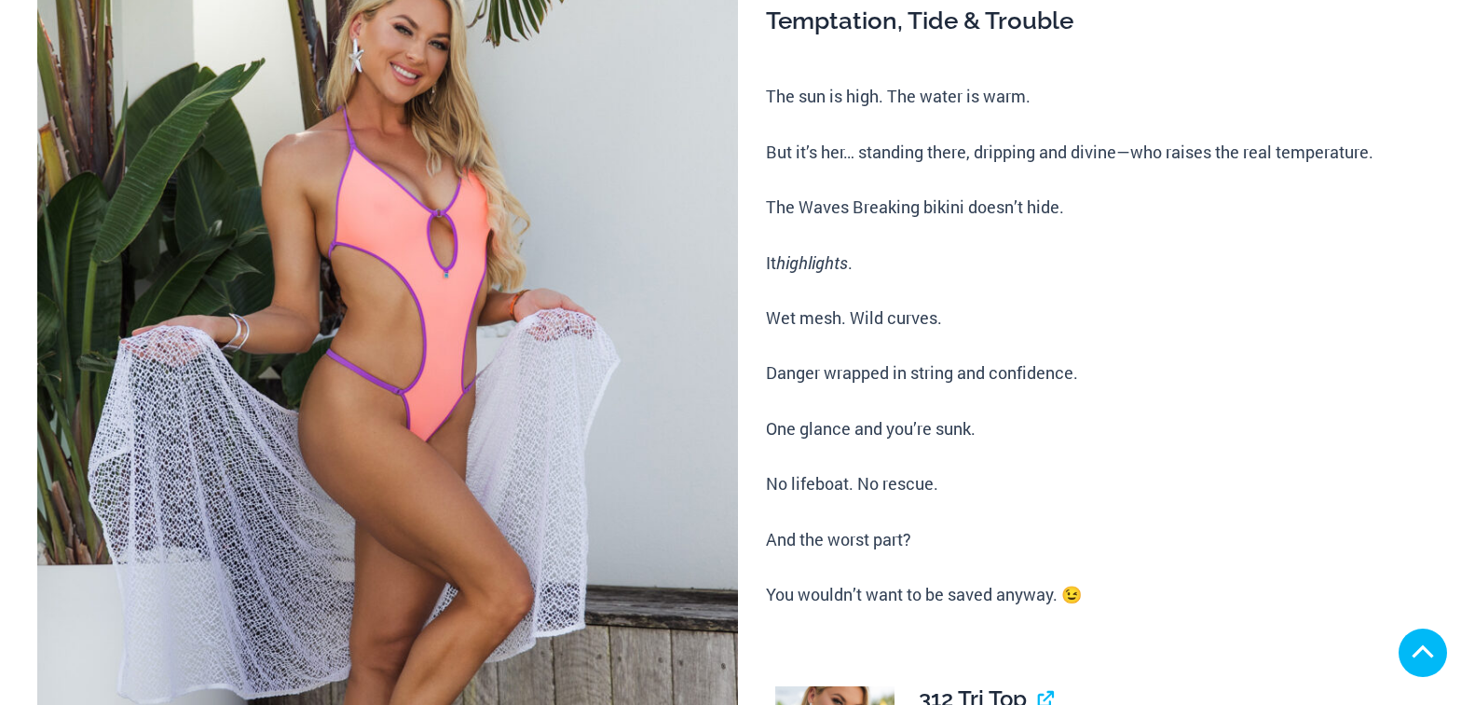
scroll to position [932, 0]
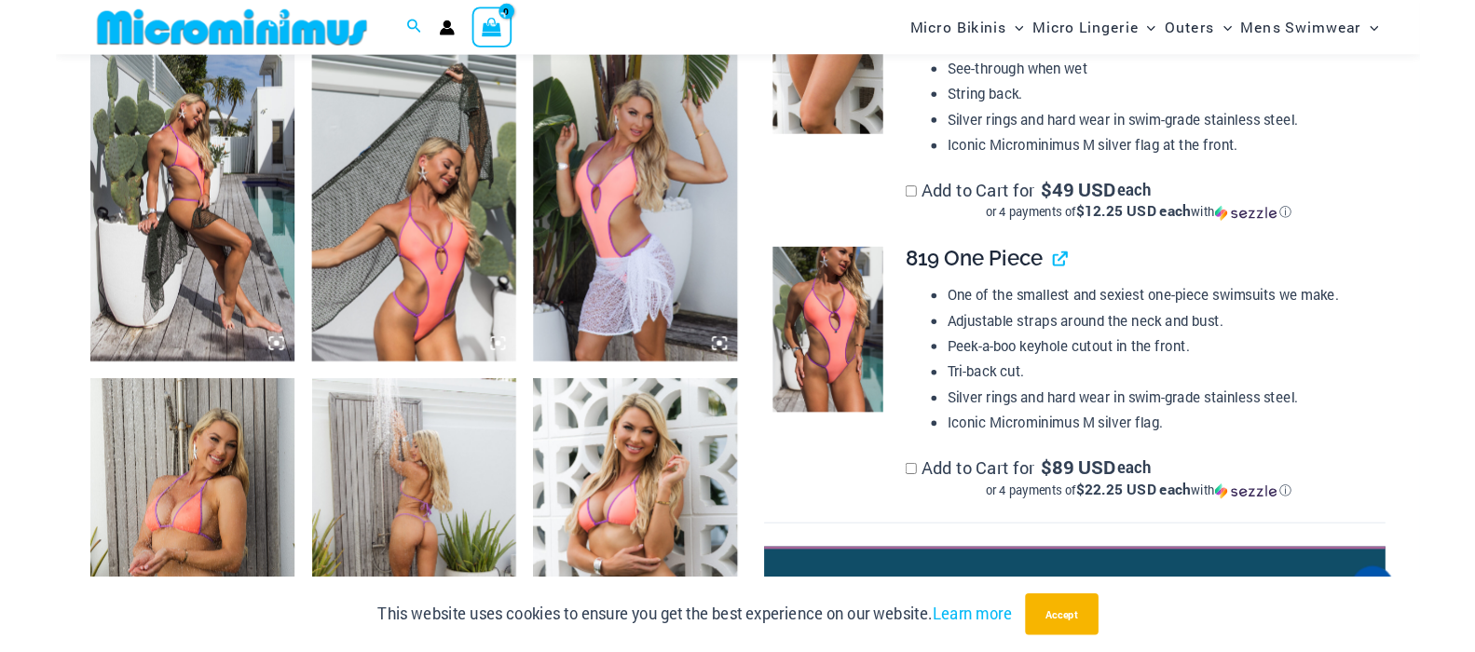
scroll to position [1713, 0]
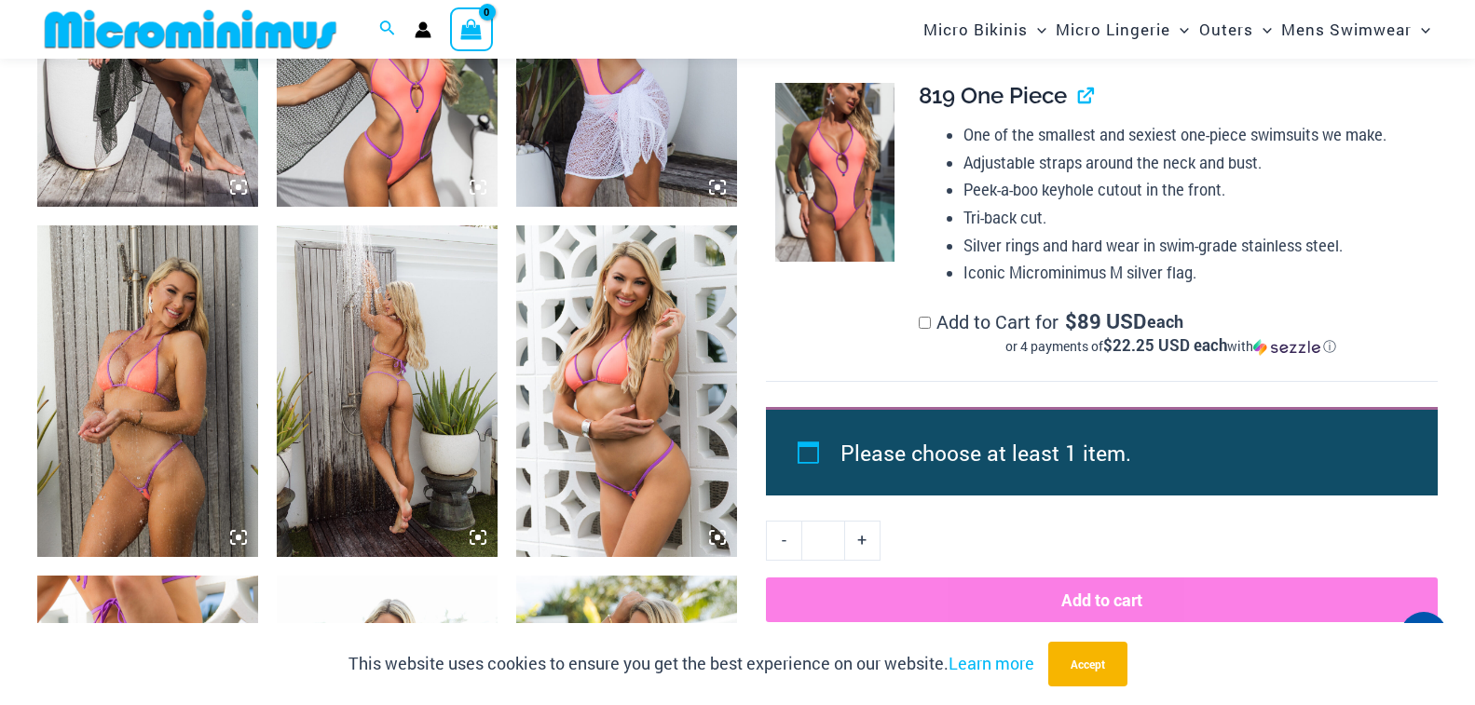
click at [362, 337] on img at bounding box center [387, 391] width 221 height 332
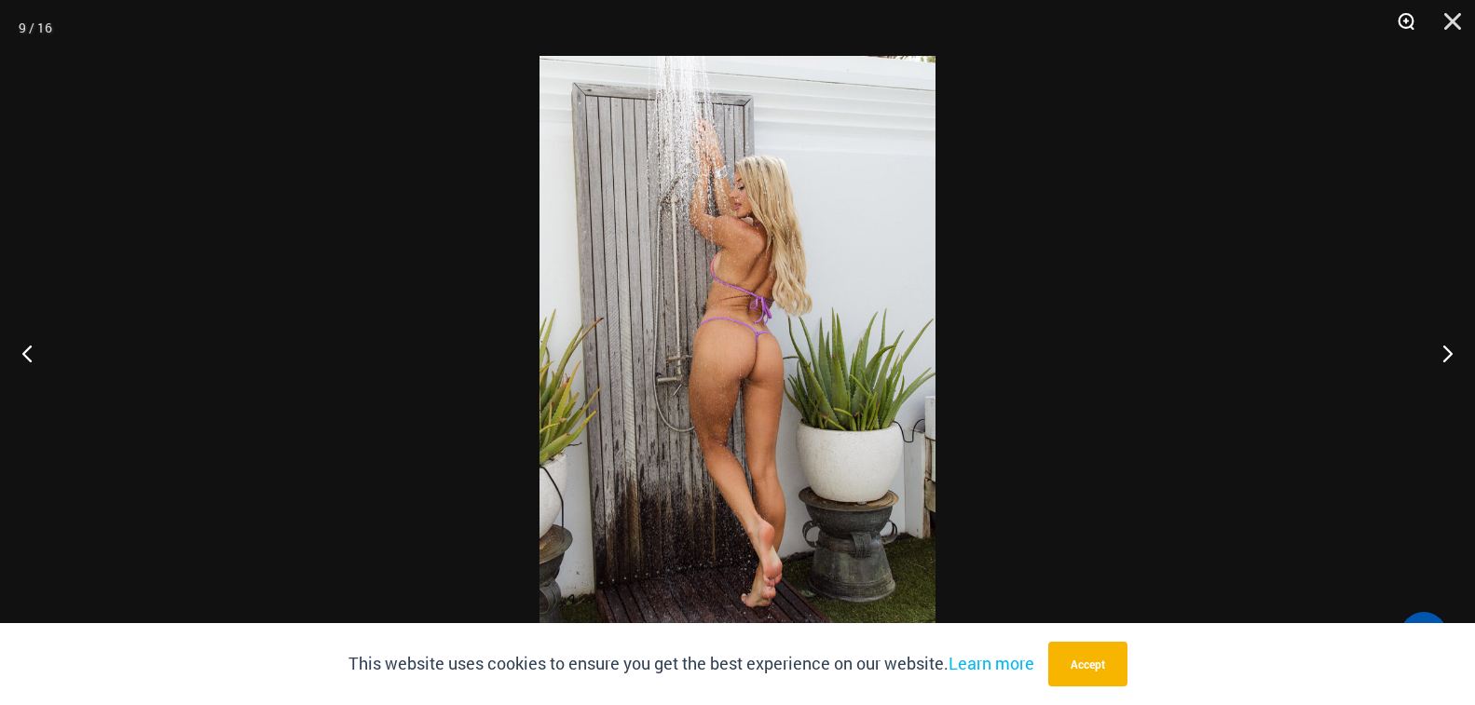
click at [1410, 26] on button "Zoom" at bounding box center [1399, 28] width 47 height 56
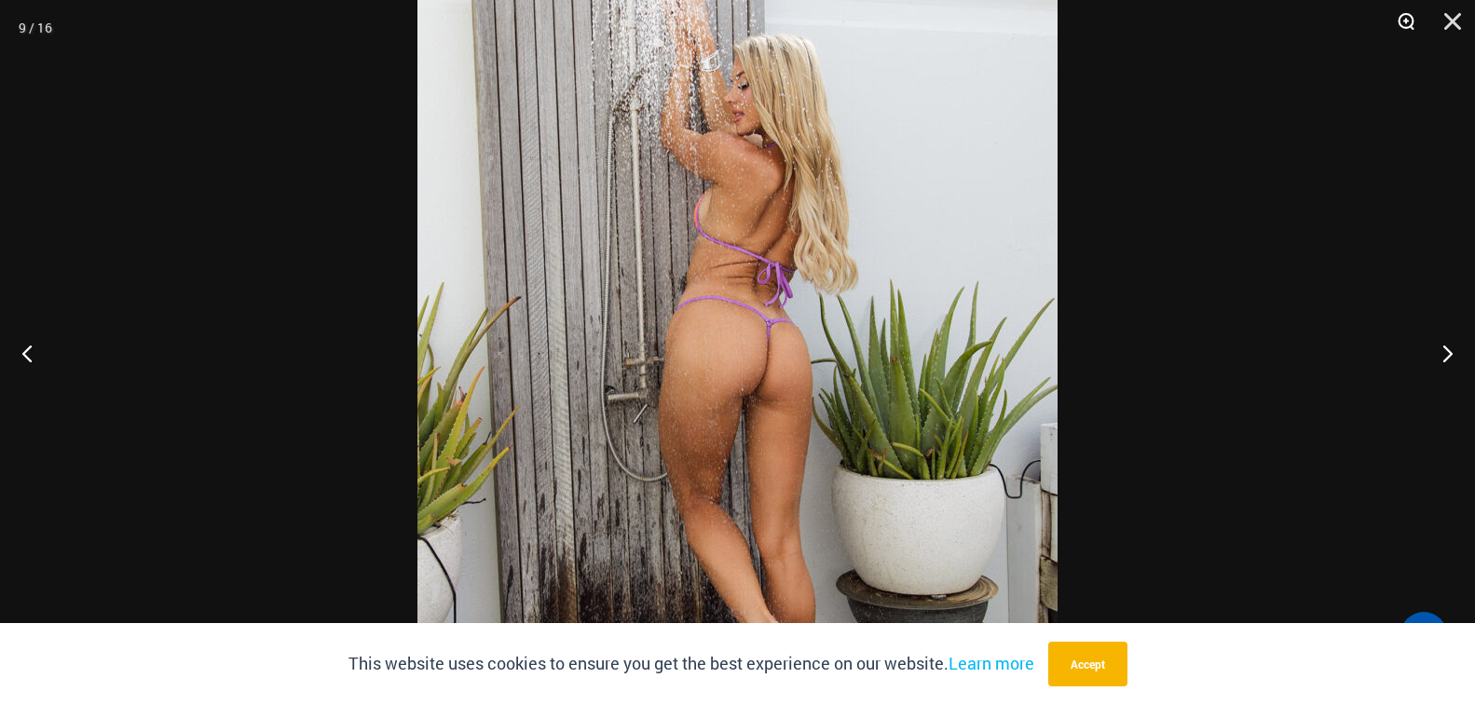
click at [1405, 21] on button "Zoom" at bounding box center [1399, 28] width 47 height 56
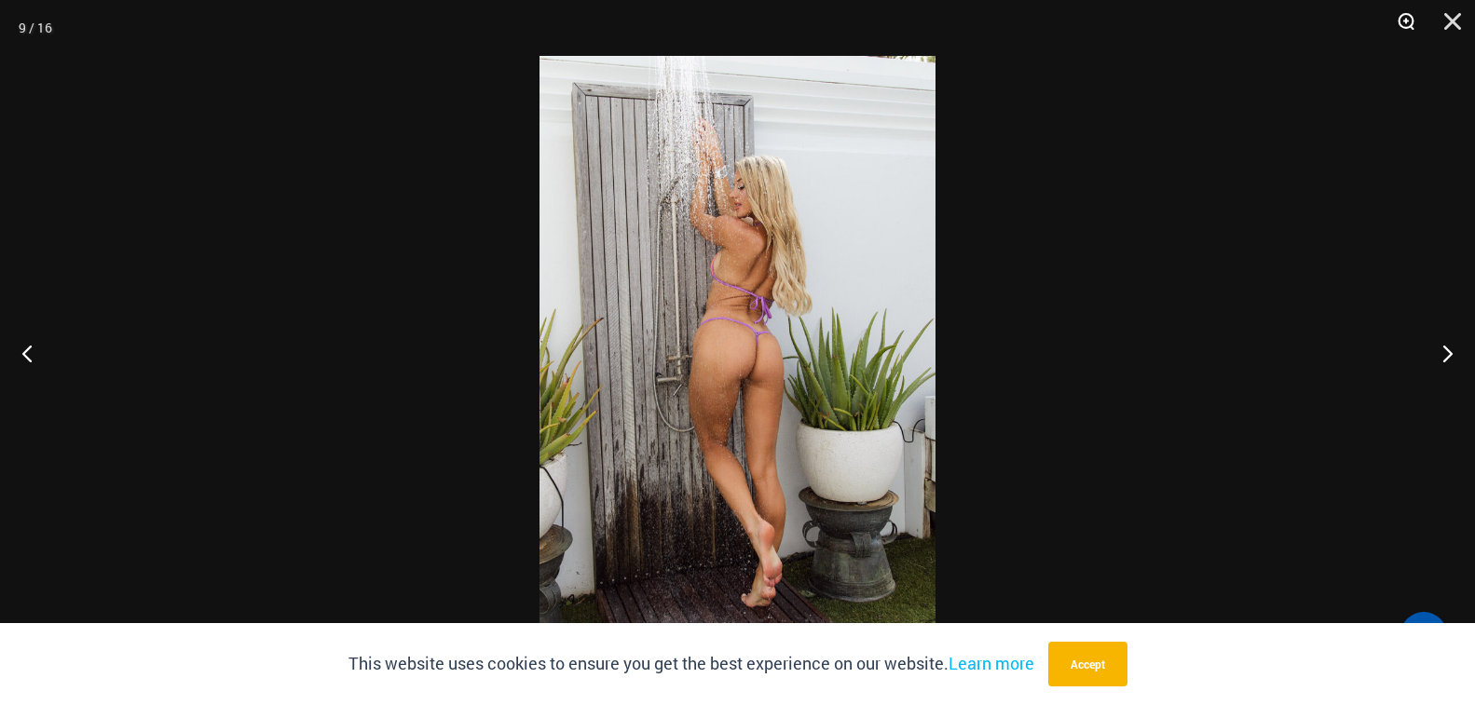
click at [1404, 22] on button "Zoom" at bounding box center [1399, 28] width 47 height 56
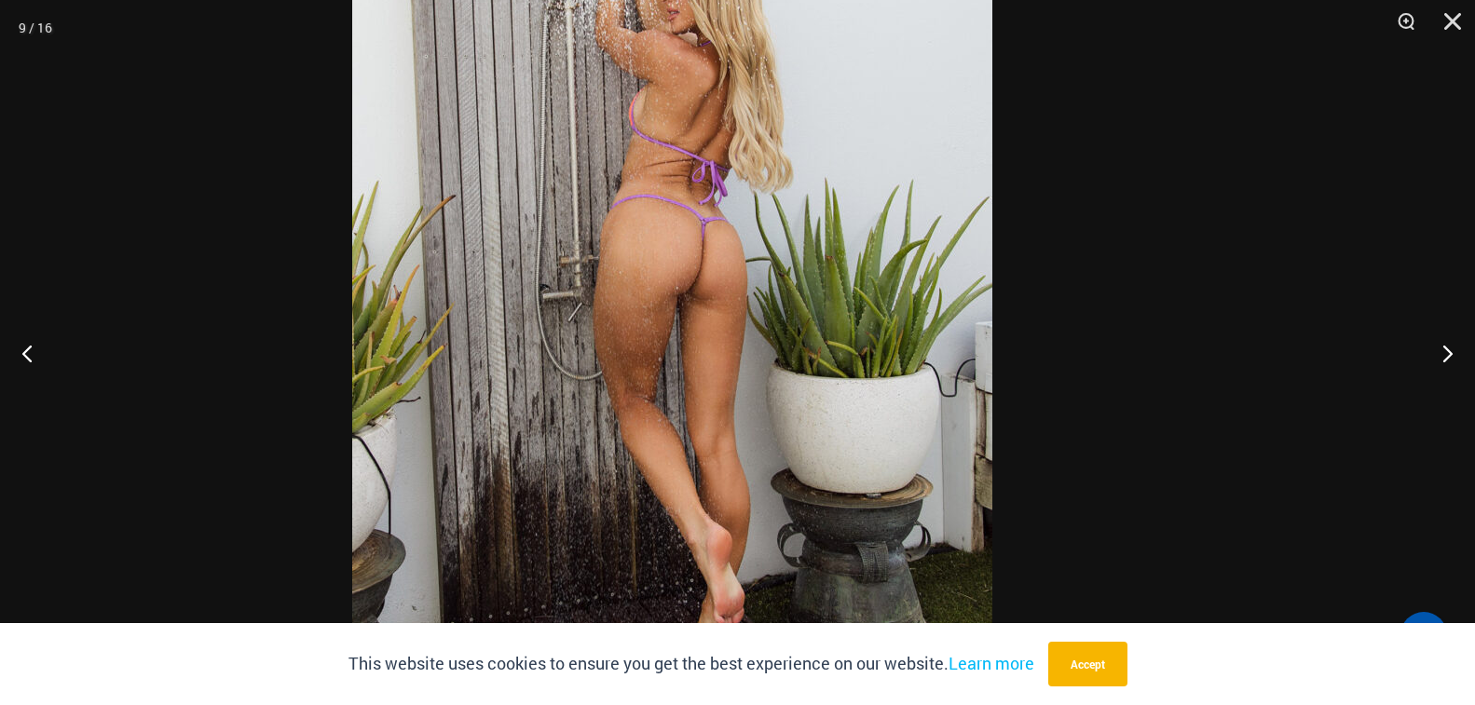
click at [666, 144] on img at bounding box center [672, 251] width 640 height 959
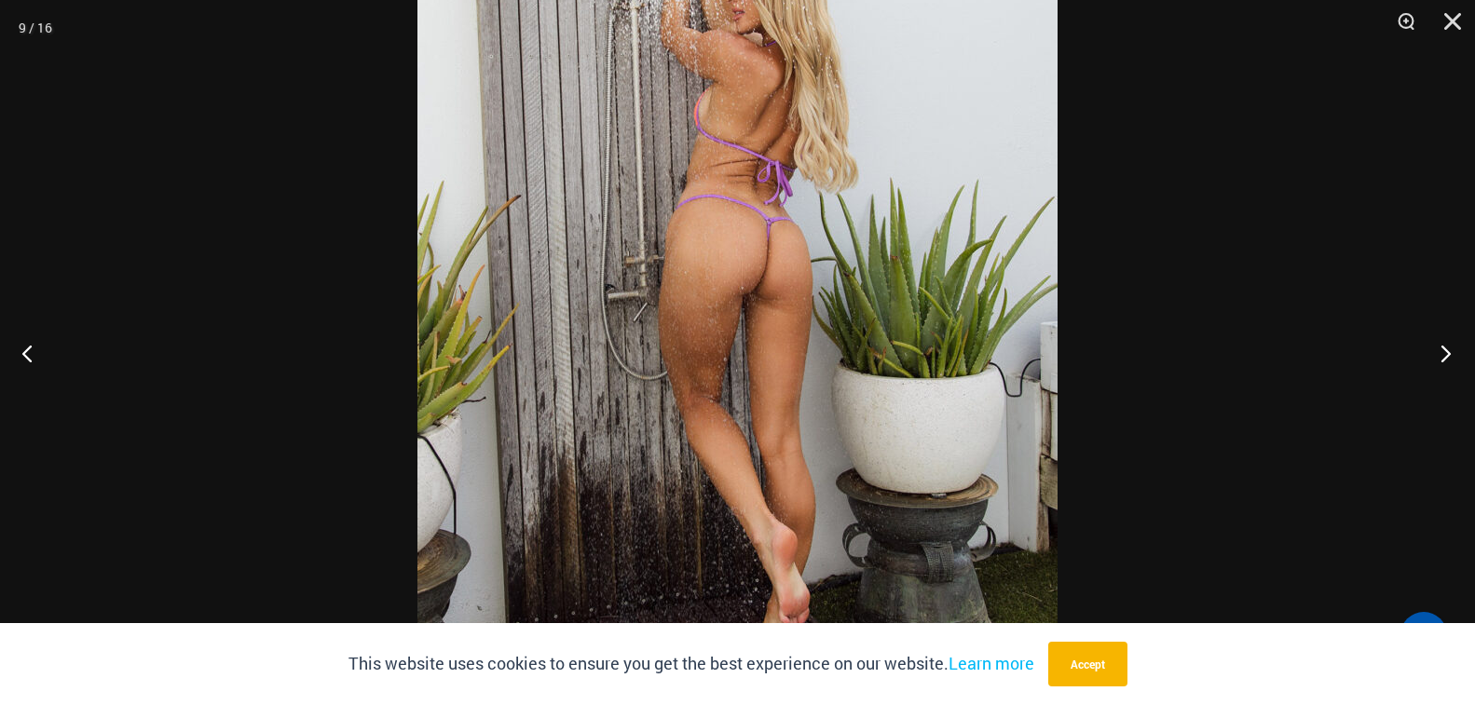
click at [1447, 348] on button "Next" at bounding box center [1440, 352] width 70 height 93
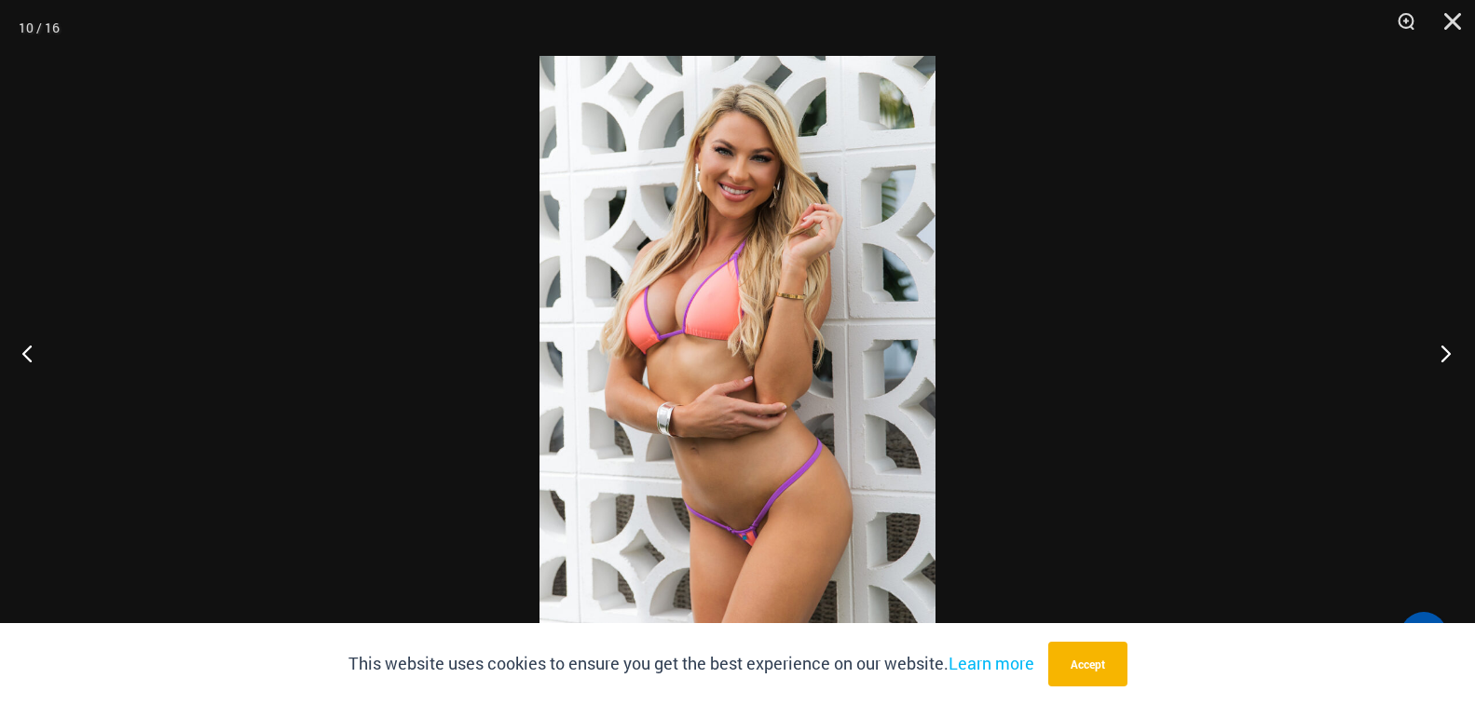
click at [1447, 349] on button "Next" at bounding box center [1440, 352] width 70 height 93
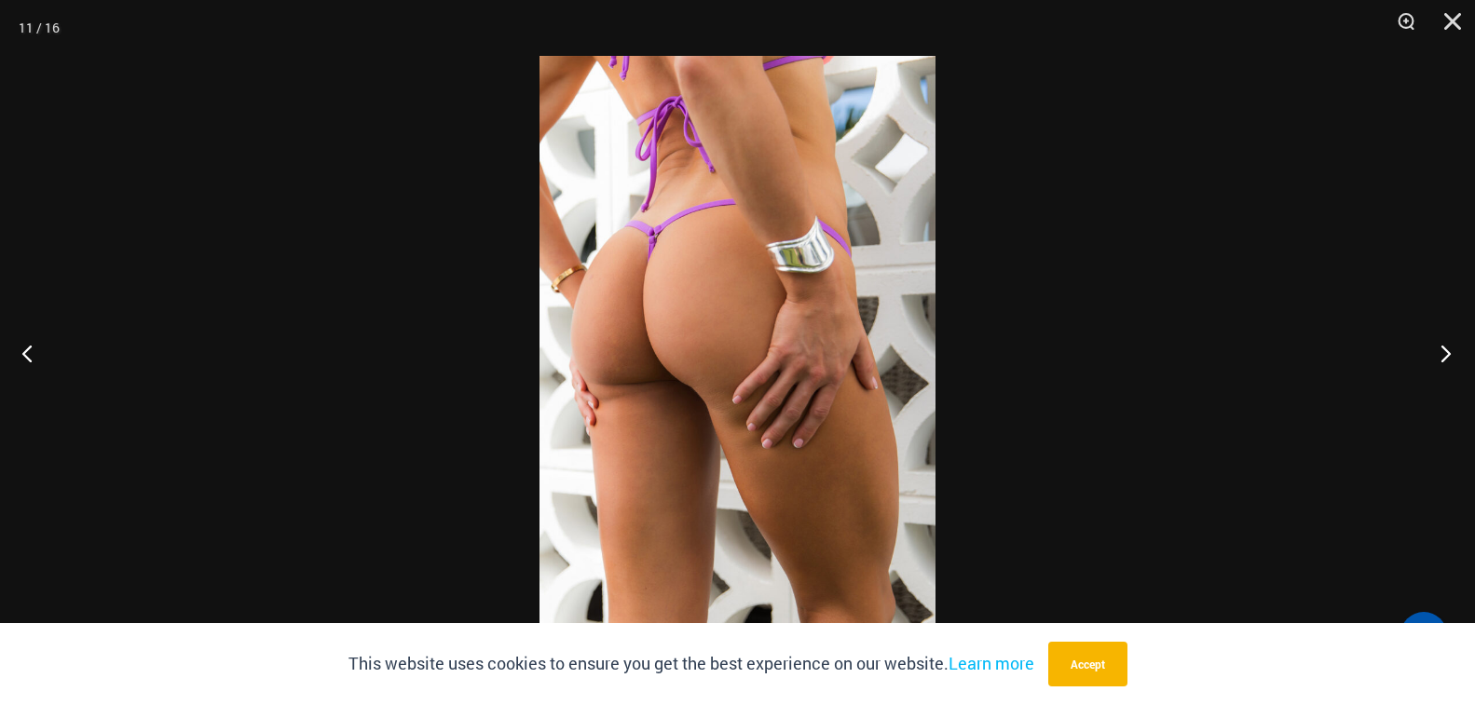
click at [1447, 349] on button "Next" at bounding box center [1440, 352] width 70 height 93
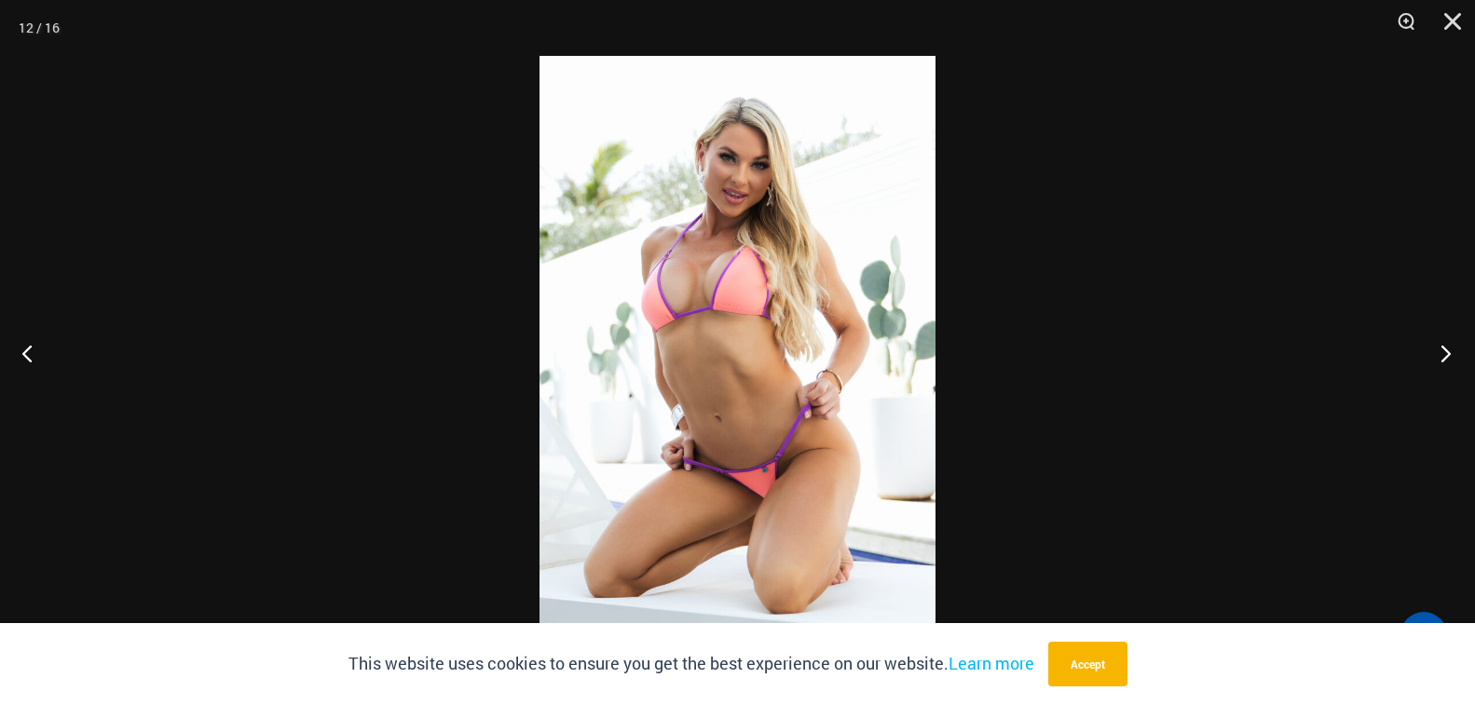
click at [1442, 351] on button "Next" at bounding box center [1440, 352] width 70 height 93
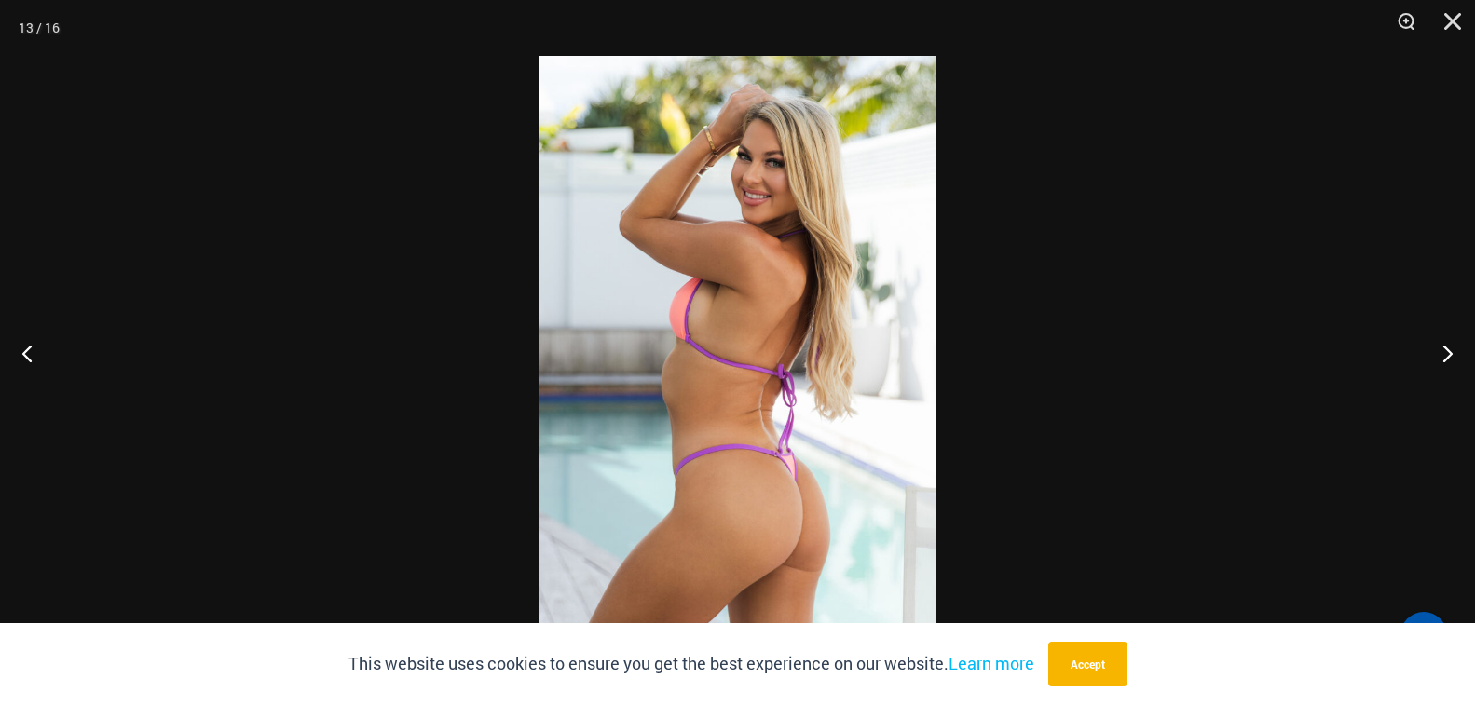
click at [847, 244] on img at bounding box center [737, 352] width 396 height 593
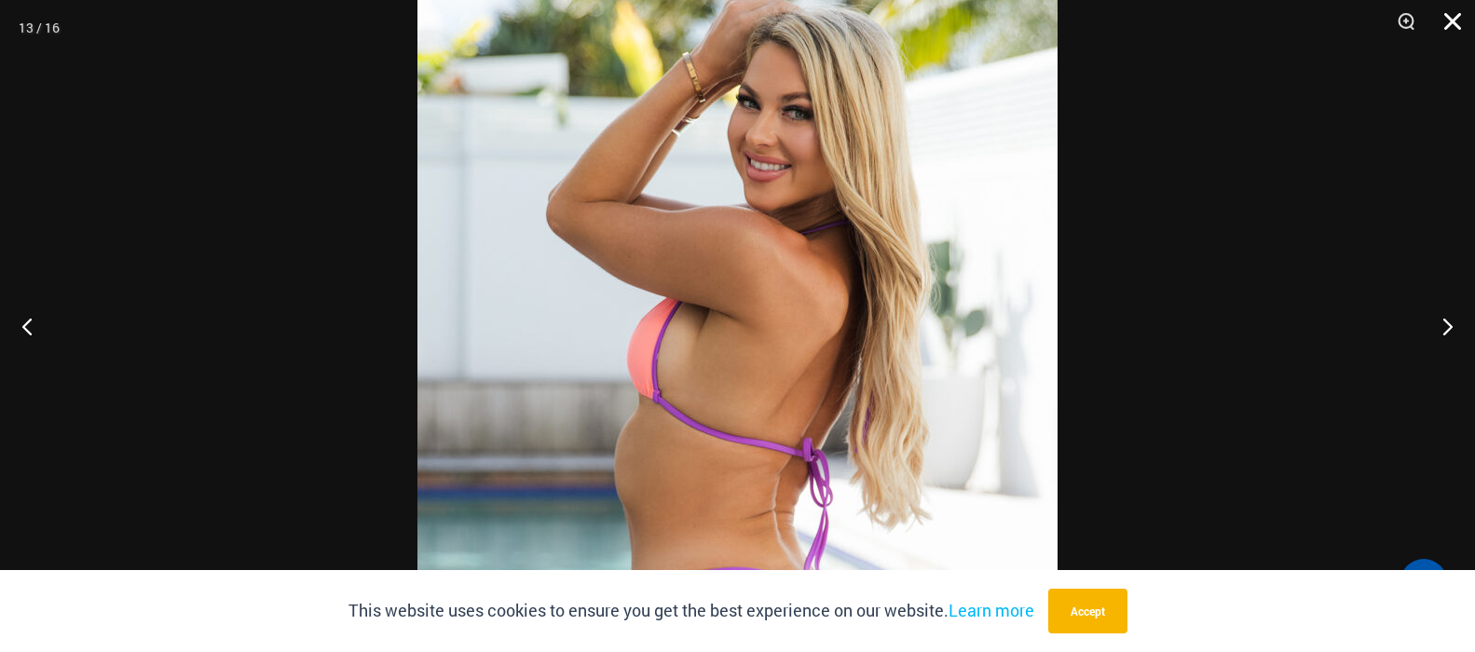
click at [1451, 22] on button "Close" at bounding box center [1445, 28] width 47 height 56
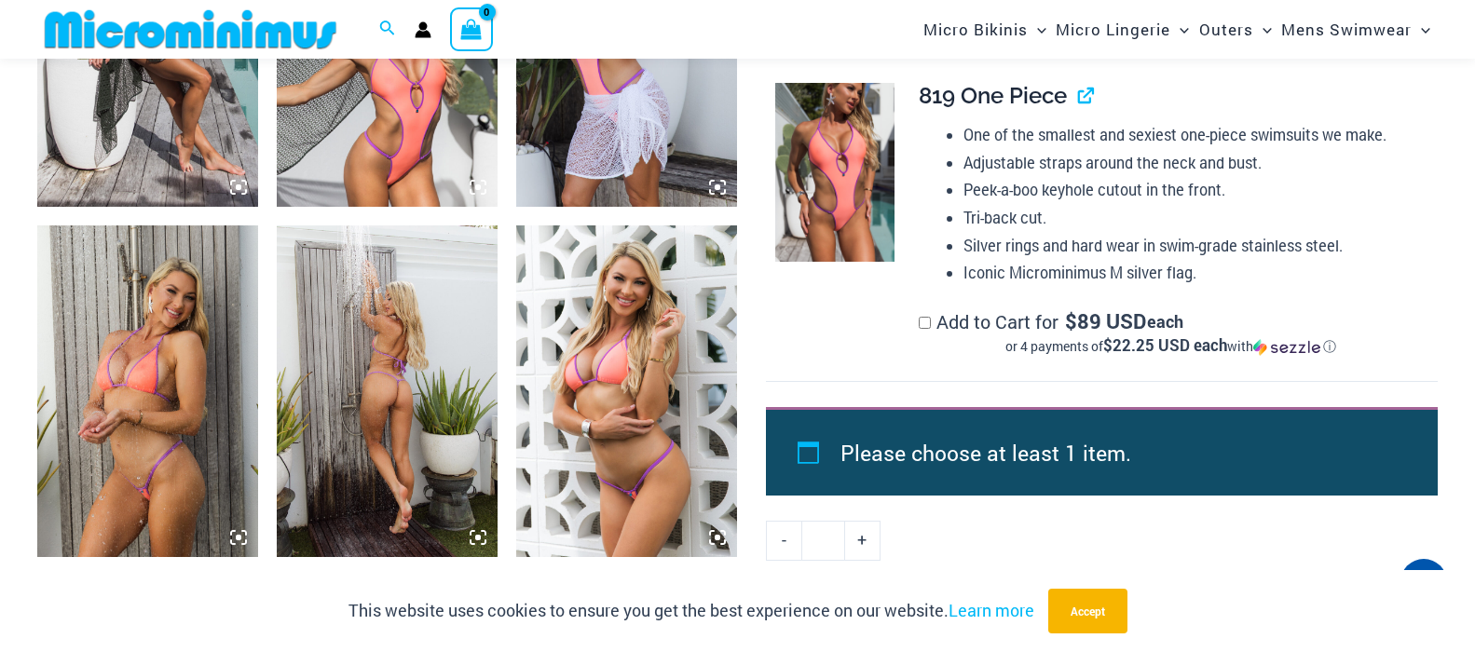
click at [415, 327] on img at bounding box center [387, 391] width 221 height 332
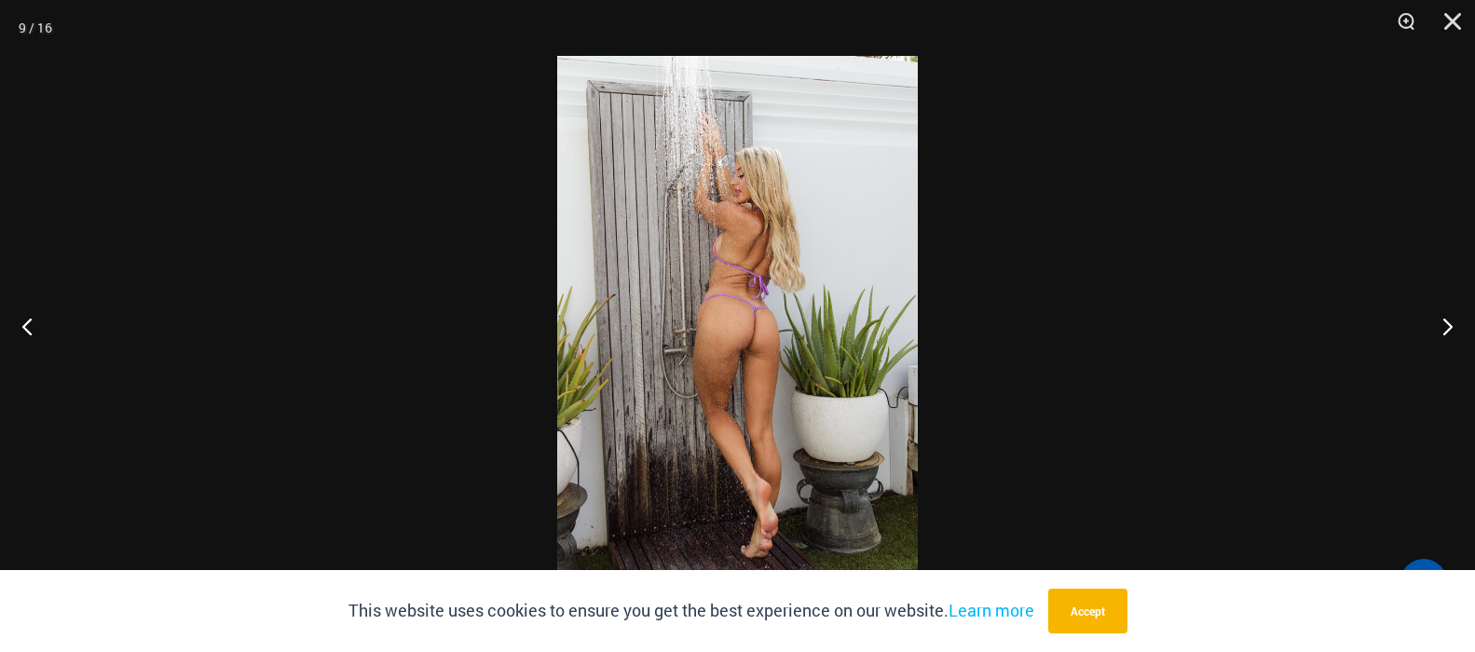
click at [693, 238] on img at bounding box center [737, 326] width 360 height 540
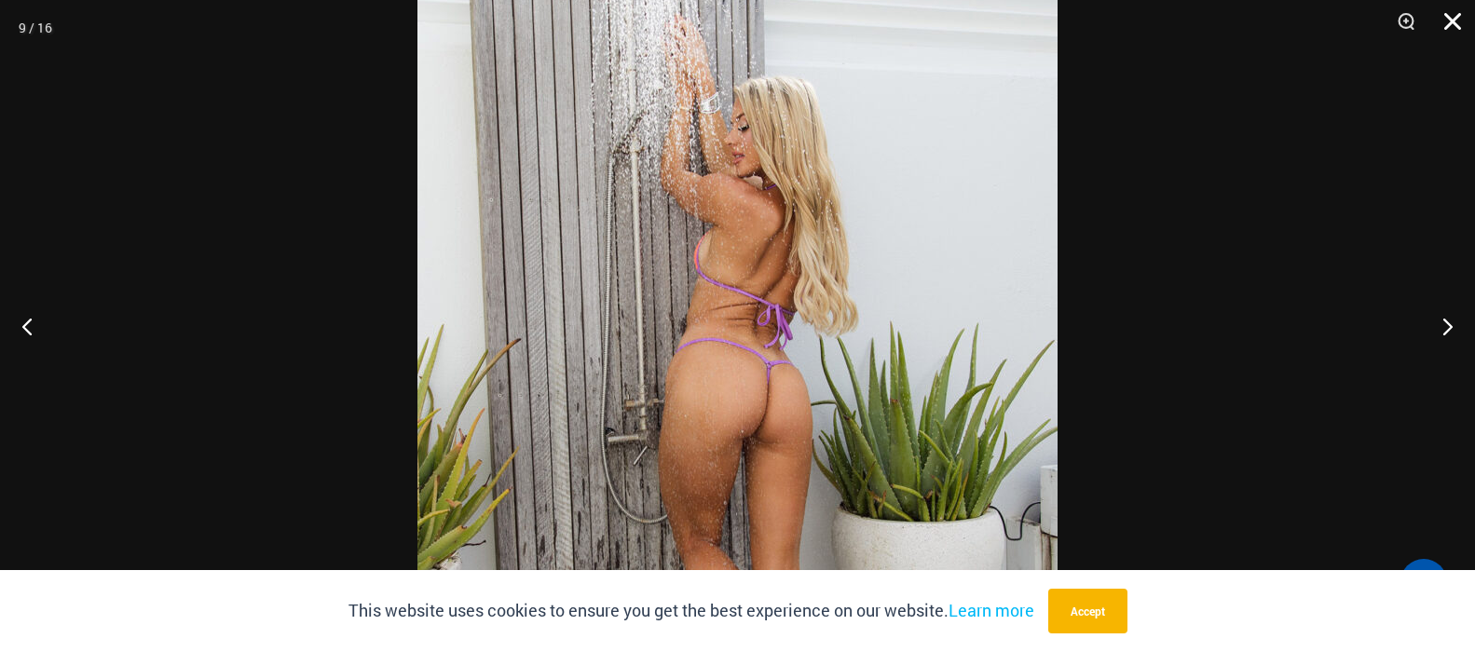
click at [1452, 19] on button "Close" at bounding box center [1445, 28] width 47 height 56
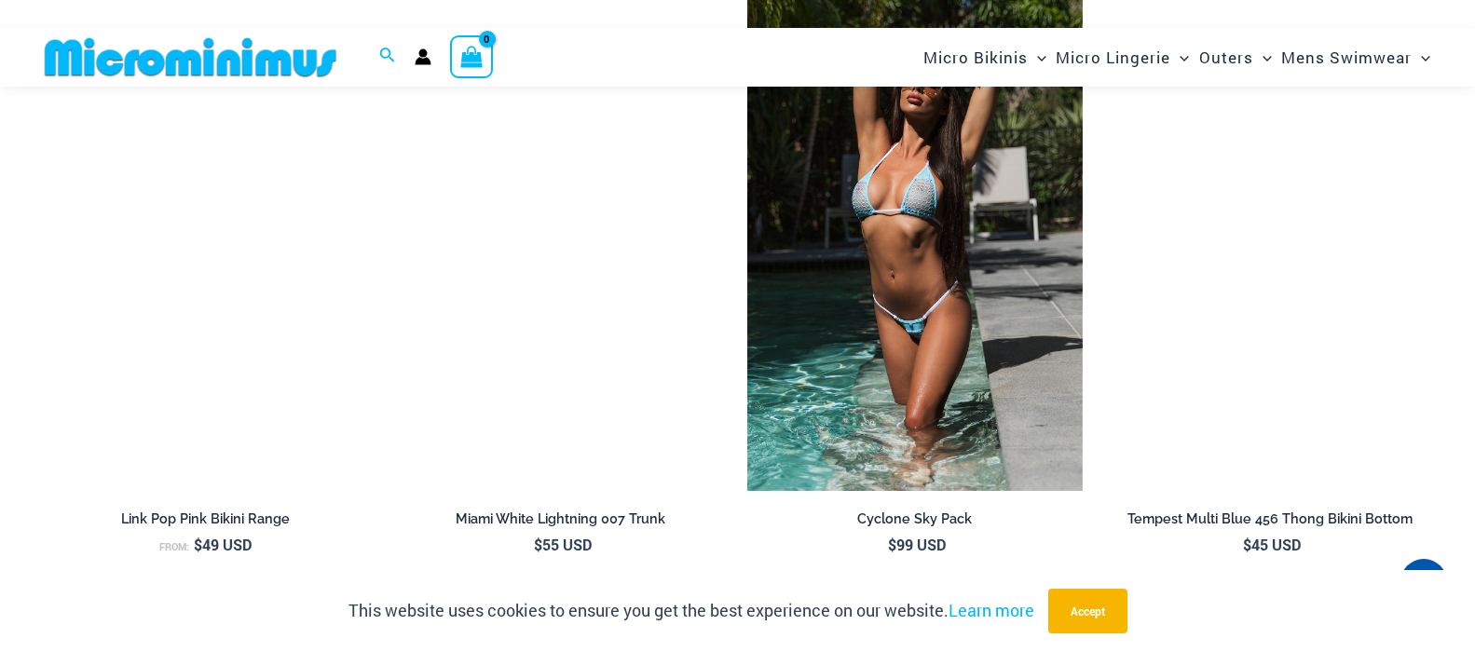
scroll to position [7117, 0]
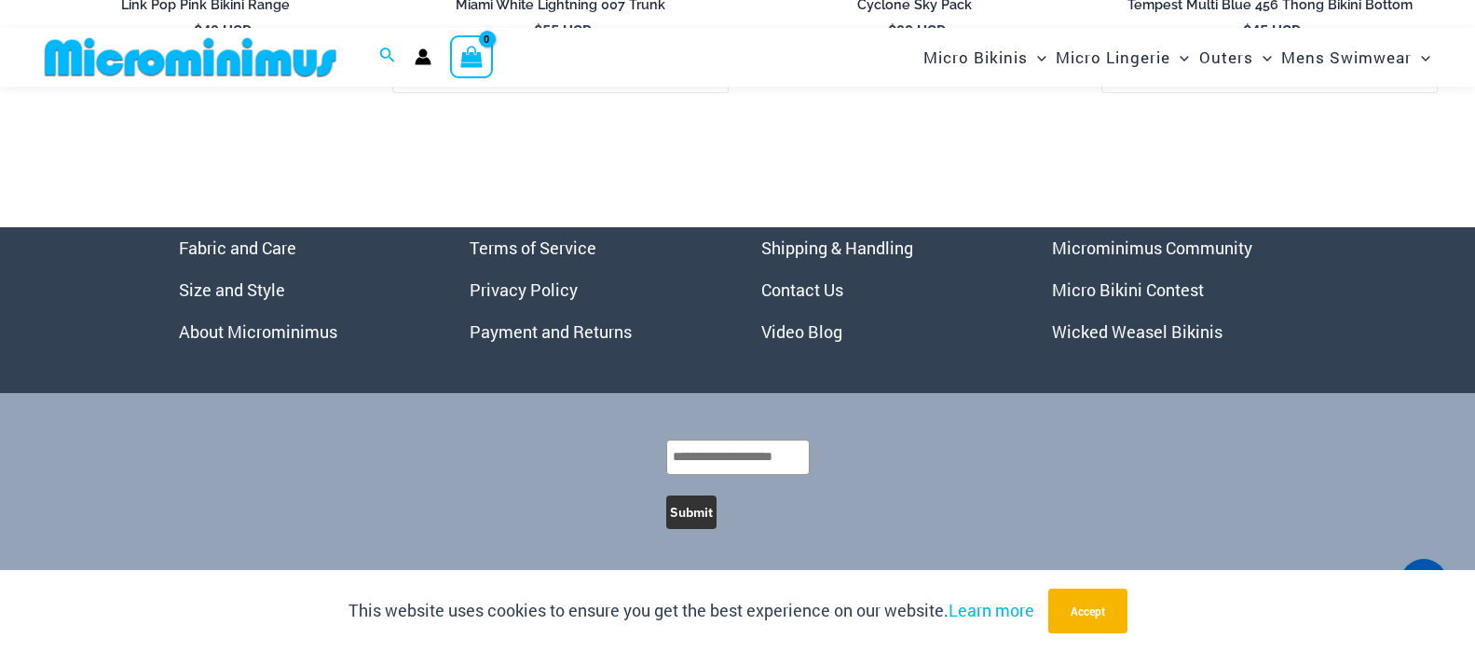
click at [1158, 248] on link "Microminimus Community" at bounding box center [1152, 248] width 200 height 22
click at [1115, 287] on link "Micro Bikini Contest" at bounding box center [1128, 290] width 152 height 22
